Goal: Obtain resource: Obtain resource

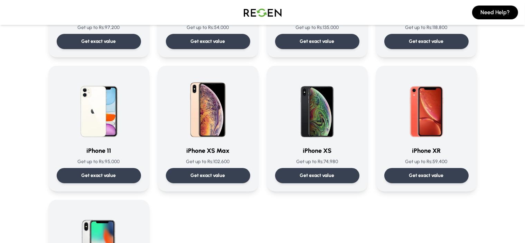
scroll to position [683, 0]
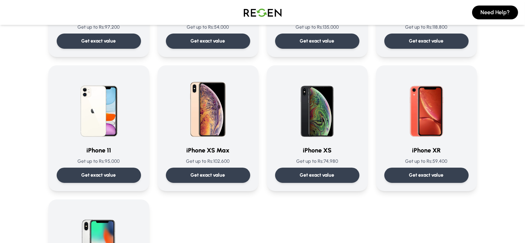
drag, startPoint x: 329, startPoint y: 103, endPoint x: 303, endPoint y: 185, distance: 86.3
click at [303, 183] on div "Get exact value" at bounding box center [317, 174] width 84 height 15
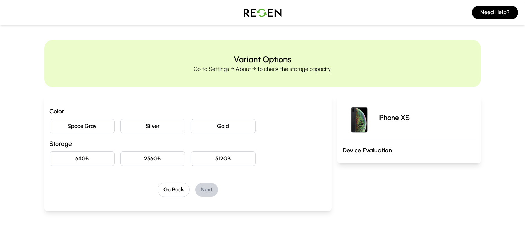
click at [58, 127] on button "Space Gray" at bounding box center [82, 126] width 65 height 15
click at [59, 160] on button "64GB" at bounding box center [82, 158] width 65 height 15
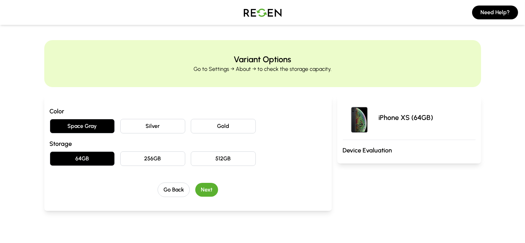
click at [195, 185] on button "Next" at bounding box center [206, 190] width 23 height 14
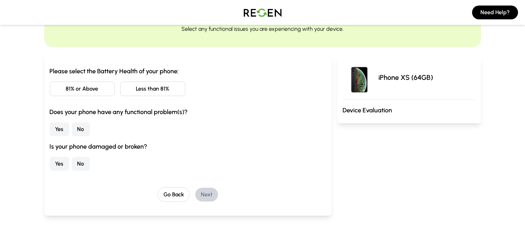
scroll to position [44, 0]
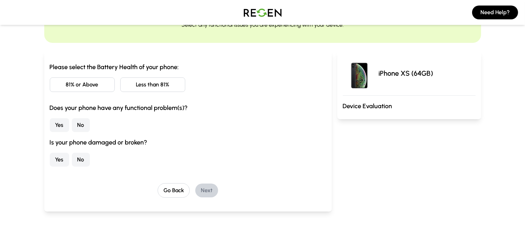
click at [56, 85] on button "81% or Above" at bounding box center [82, 84] width 65 height 15
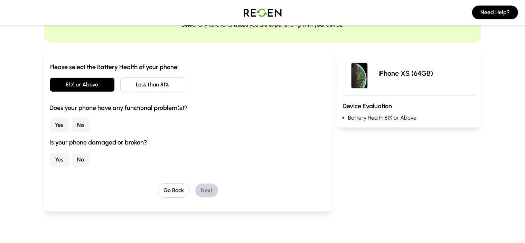
click at [72, 124] on button "No" at bounding box center [81, 125] width 18 height 14
click at [72, 157] on button "No" at bounding box center [81, 160] width 18 height 14
click at [195, 190] on button "Next" at bounding box center [206, 190] width 23 height 14
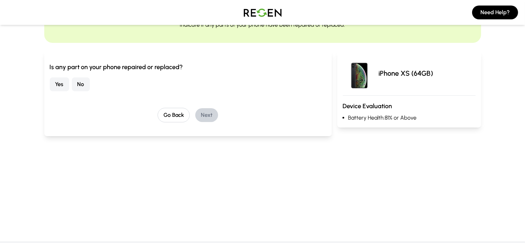
click at [72, 83] on button "No" at bounding box center [81, 84] width 18 height 14
click at [195, 118] on button "Next" at bounding box center [206, 115] width 23 height 14
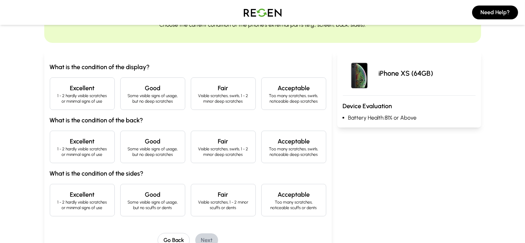
click at [71, 97] on p "1 - 2 hardly visible scratches or minimal signs of use" at bounding box center [82, 98] width 53 height 11
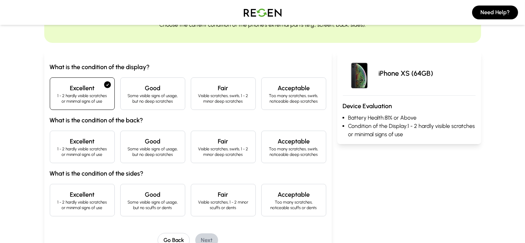
click at [72, 135] on div "Excellent 1 - 2 hardly visible scratches or minimal signs of use" at bounding box center [82, 147] width 65 height 32
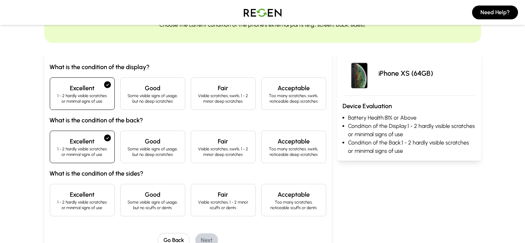
click at [66, 196] on h4 "Excellent" at bounding box center [82, 195] width 53 height 10
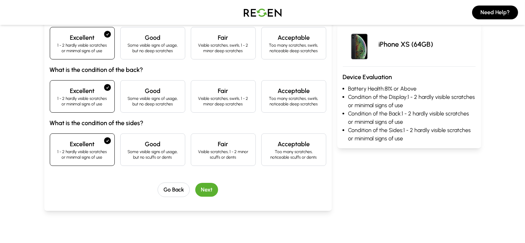
scroll to position [97, 0]
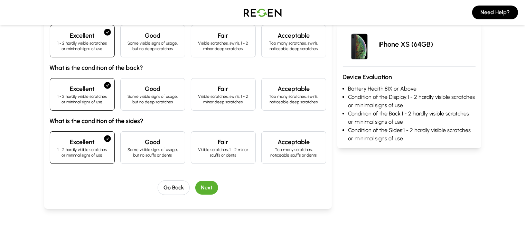
click at [195, 187] on button "Next" at bounding box center [206, 188] width 23 height 14
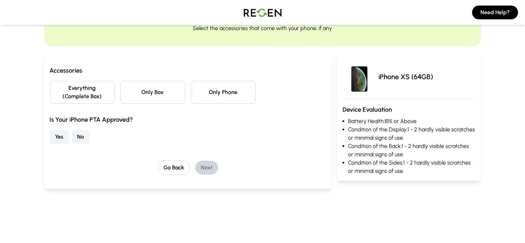
scroll to position [40, 0]
click at [202, 85] on button "Only Phone" at bounding box center [223, 92] width 65 height 23
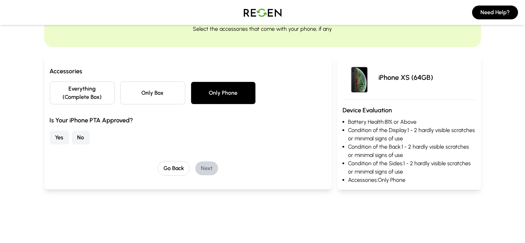
click at [50, 131] on button "Yes" at bounding box center [59, 138] width 19 height 14
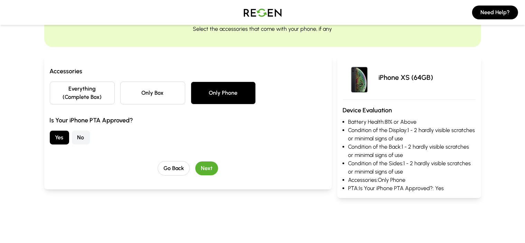
click at [195, 161] on button "Next" at bounding box center [206, 168] width 23 height 14
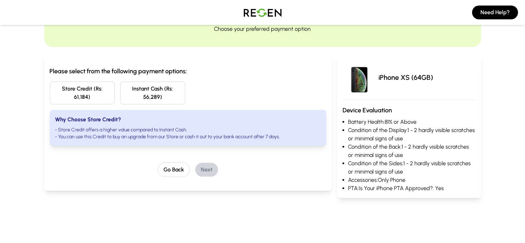
click at [50, 88] on button "Store Credit (Rs: 61,184)" at bounding box center [82, 92] width 65 height 23
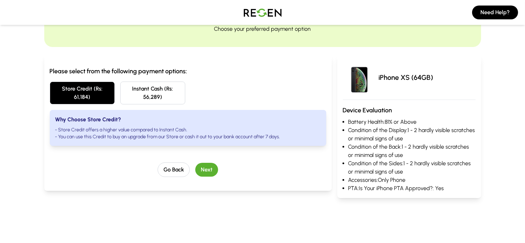
click at [195, 163] on button "Next" at bounding box center [206, 170] width 23 height 14
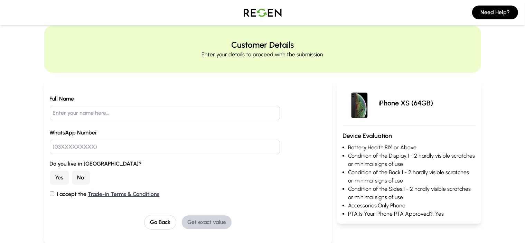
scroll to position [0, 0]
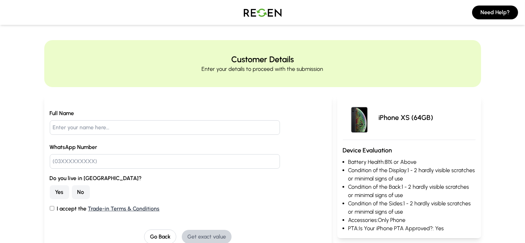
click at [151, 129] on input "text" at bounding box center [165, 127] width 230 height 15
type input "[PERSON_NAME]"
type input "03087662499"
click at [50, 192] on button "Yes" at bounding box center [59, 192] width 19 height 14
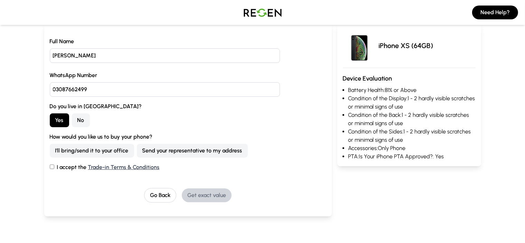
scroll to position [75, 0]
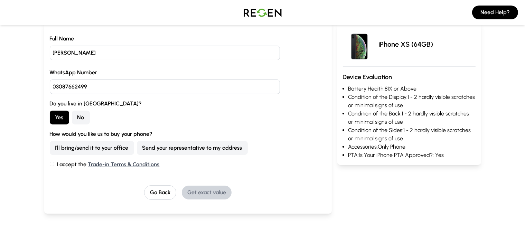
click at [70, 150] on button "I'll bring/send it to your office" at bounding box center [92, 148] width 84 height 14
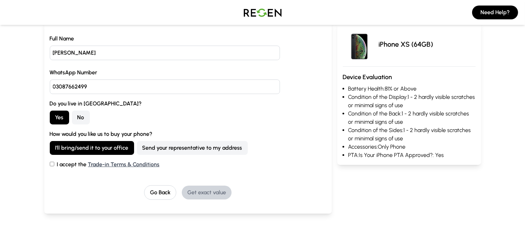
click at [50, 164] on input "I accept the Trade-in Terms & Conditions" at bounding box center [52, 164] width 4 height 4
checkbox input "true"
click at [188, 191] on button "Get exact value" at bounding box center [207, 192] width 50 height 14
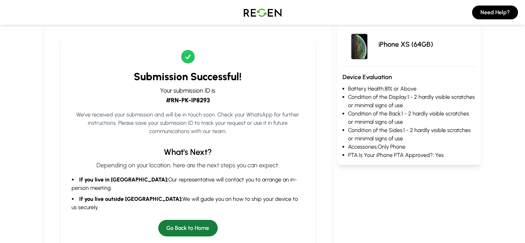
click at [179, 220] on button "Go Back to Home" at bounding box center [187, 228] width 59 height 17
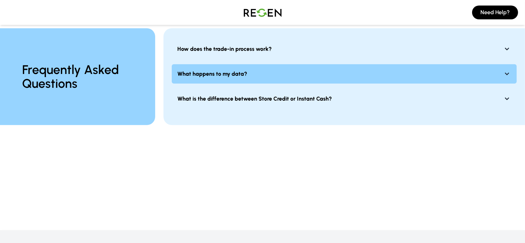
scroll to position [559, 0]
click at [252, 70] on button "What happens to my data?" at bounding box center [344, 73] width 345 height 19
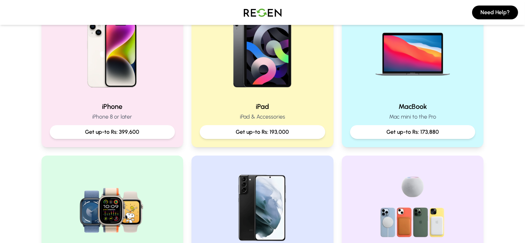
scroll to position [175, 0]
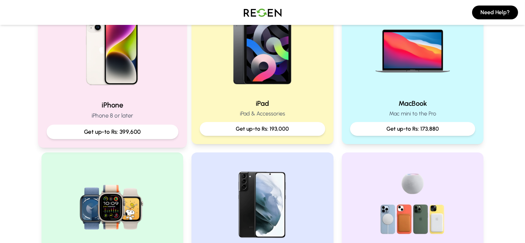
click at [137, 95] on div "iPhone iPhone 8 or later Get up-to Rs: 399,600" at bounding box center [112, 69] width 149 height 155
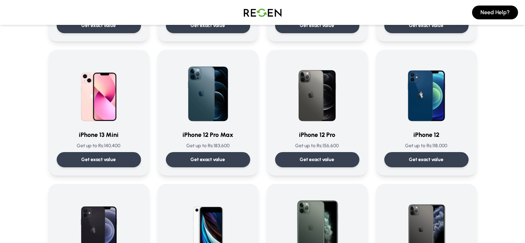
scroll to position [434, 0]
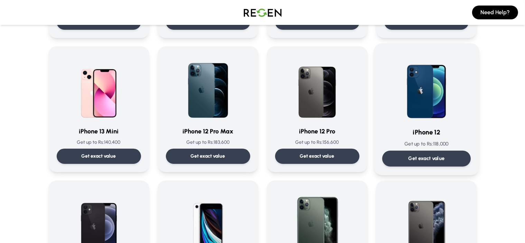
click at [414, 161] on p "Get exact value" at bounding box center [426, 158] width 36 height 7
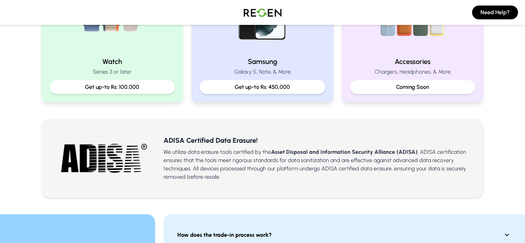
scroll to position [374, 0]
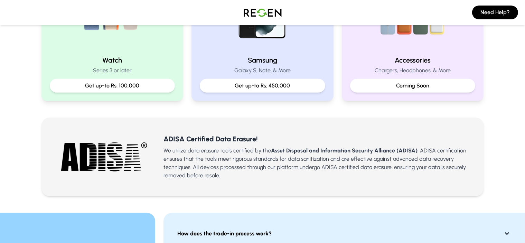
click at [262, 18] on img at bounding box center [262, 12] width 48 height 19
